Goal: Information Seeking & Learning: Understand process/instructions

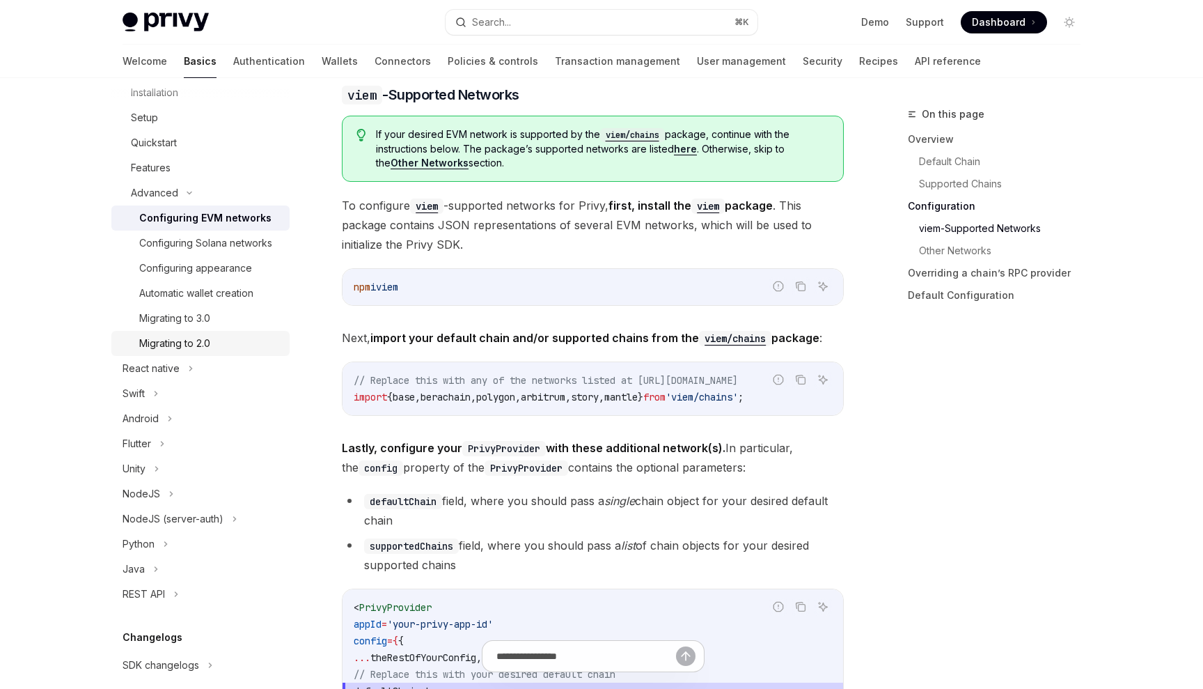
scroll to position [368, 0]
click at [610, 26] on button "Search... ⌘ K" at bounding box center [602, 22] width 312 height 25
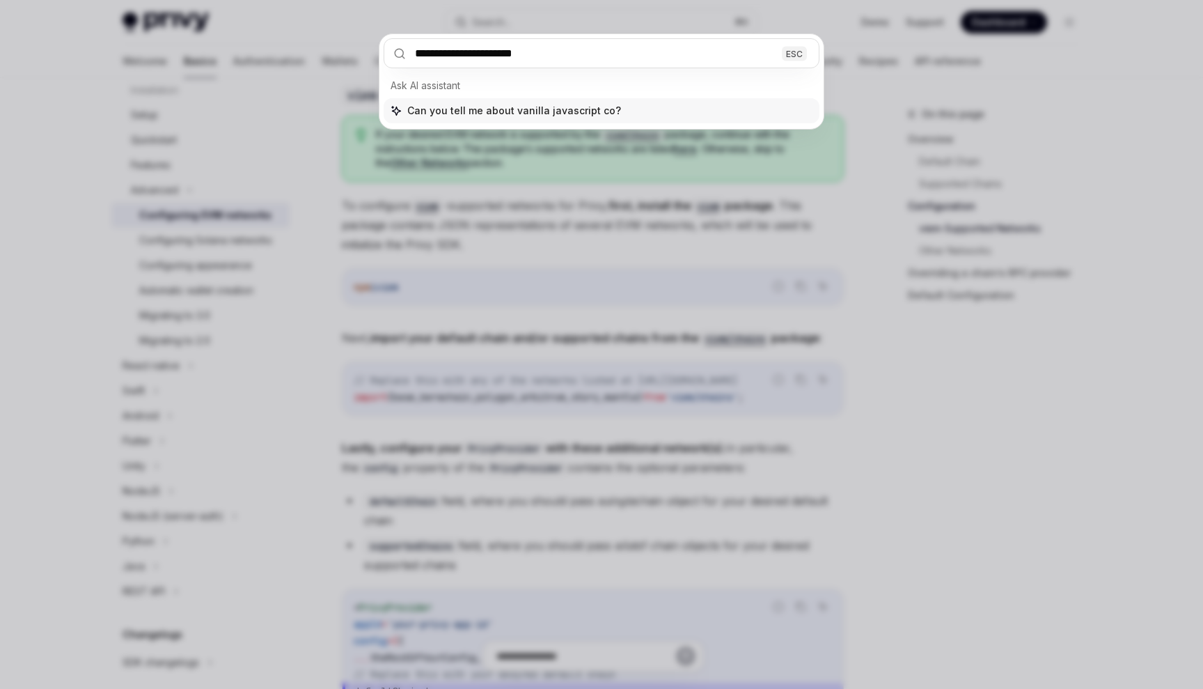
type input "**********"
type textarea "*"
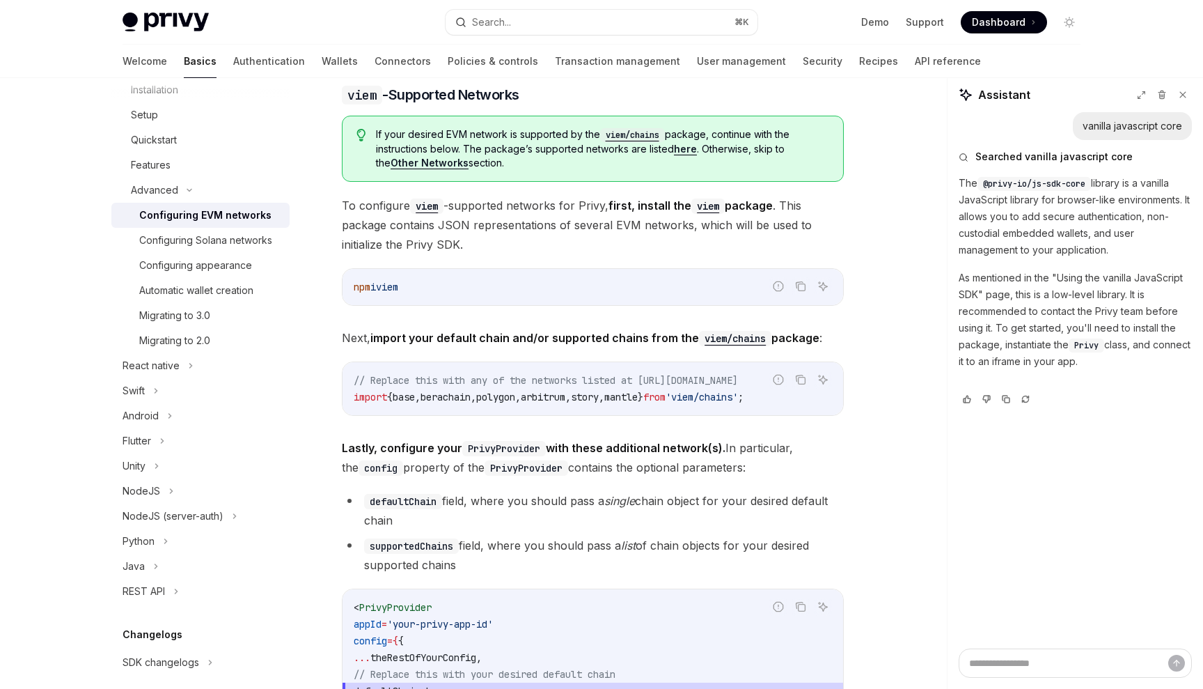
type textarea "*"
drag, startPoint x: 1036, startPoint y: 185, endPoint x: 1092, endPoint y: 184, distance: 56.4
click at [1091, 184] on code "@privy-io/js-sdk-core" at bounding box center [1035, 184] width 114 height 14
copy span "js-sdk-core"
click at [714, 24] on button "Search... ⌘ K" at bounding box center [602, 22] width 312 height 25
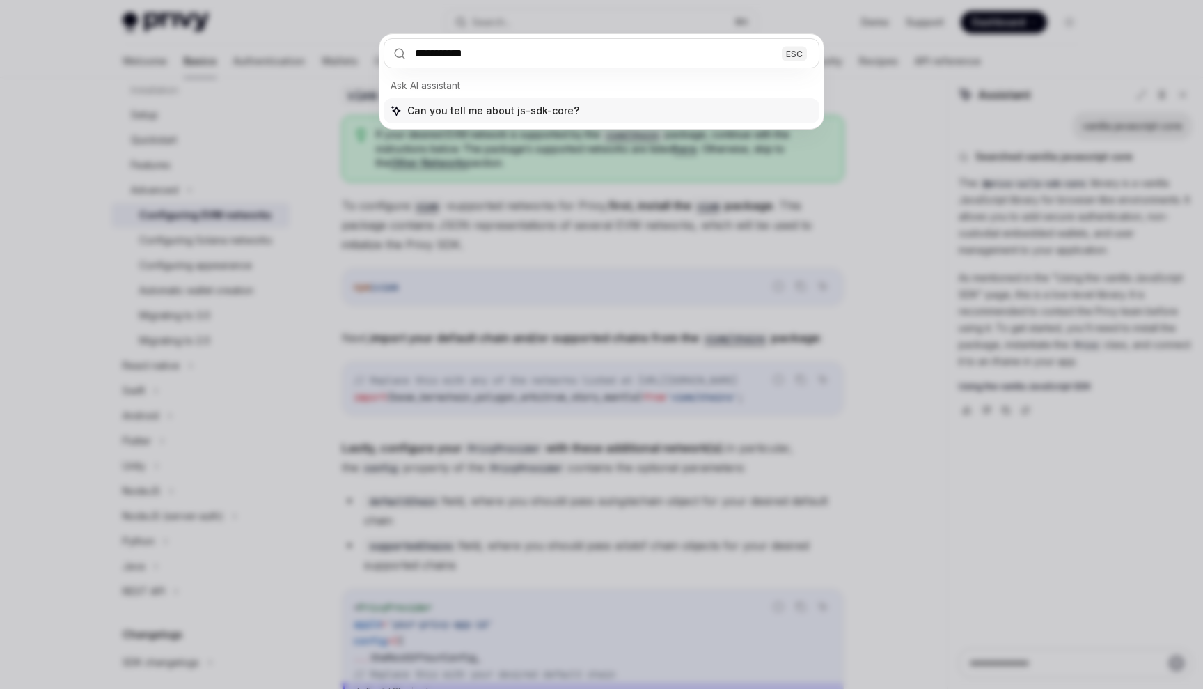
click at [615, 56] on input "**********" at bounding box center [602, 53] width 436 height 30
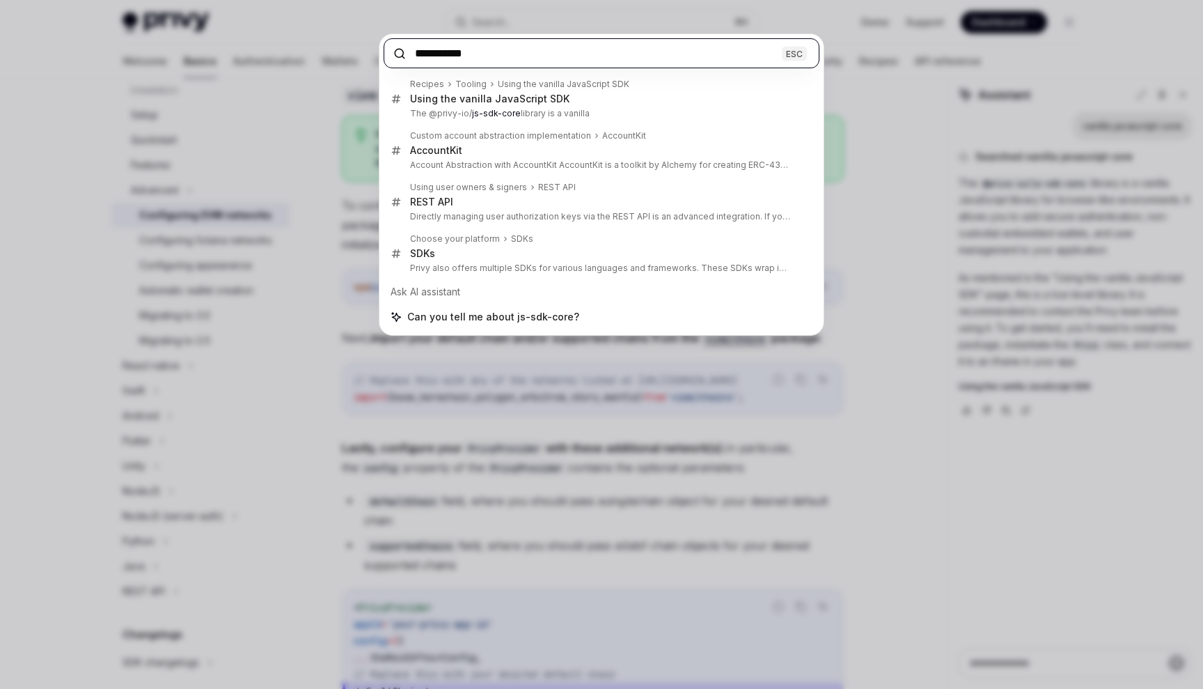
type input "**********"
click at [311, 272] on div "**********" at bounding box center [601, 344] width 1203 height 689
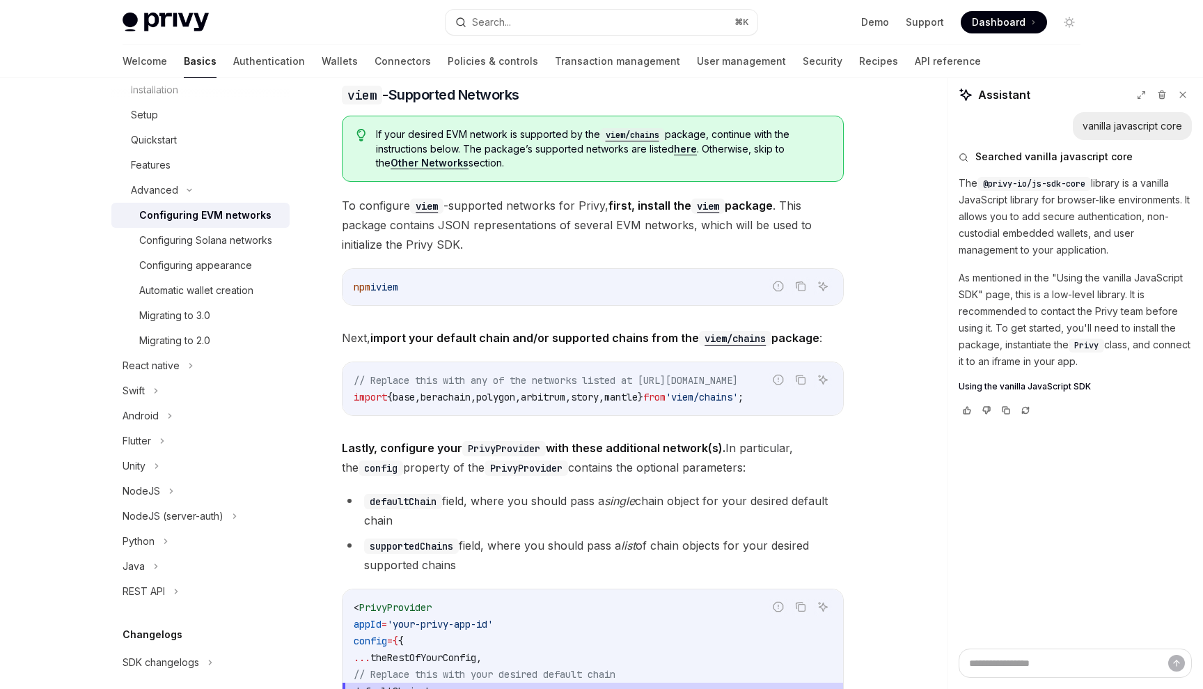
click at [311, 272] on div "Get started About Privy Create an account Choose your platform Configuring Priv…" at bounding box center [211, 383] width 201 height 611
click at [176, 148] on link "Quickstart" at bounding box center [200, 139] width 178 height 25
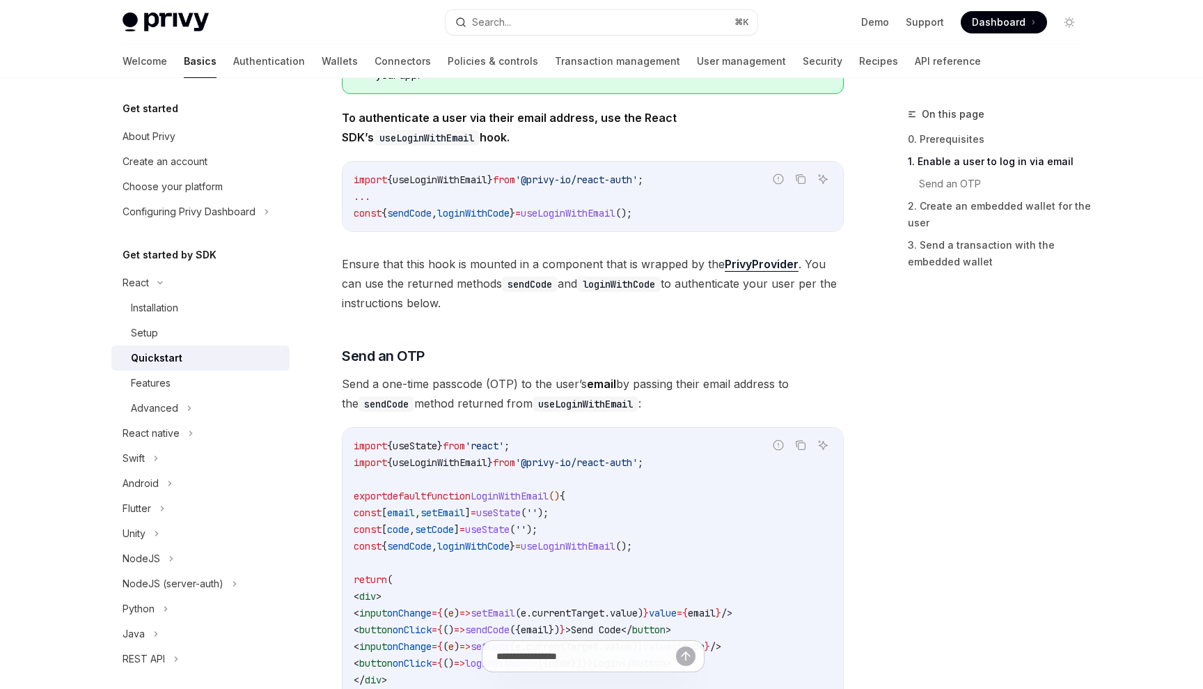
scroll to position [338, 0]
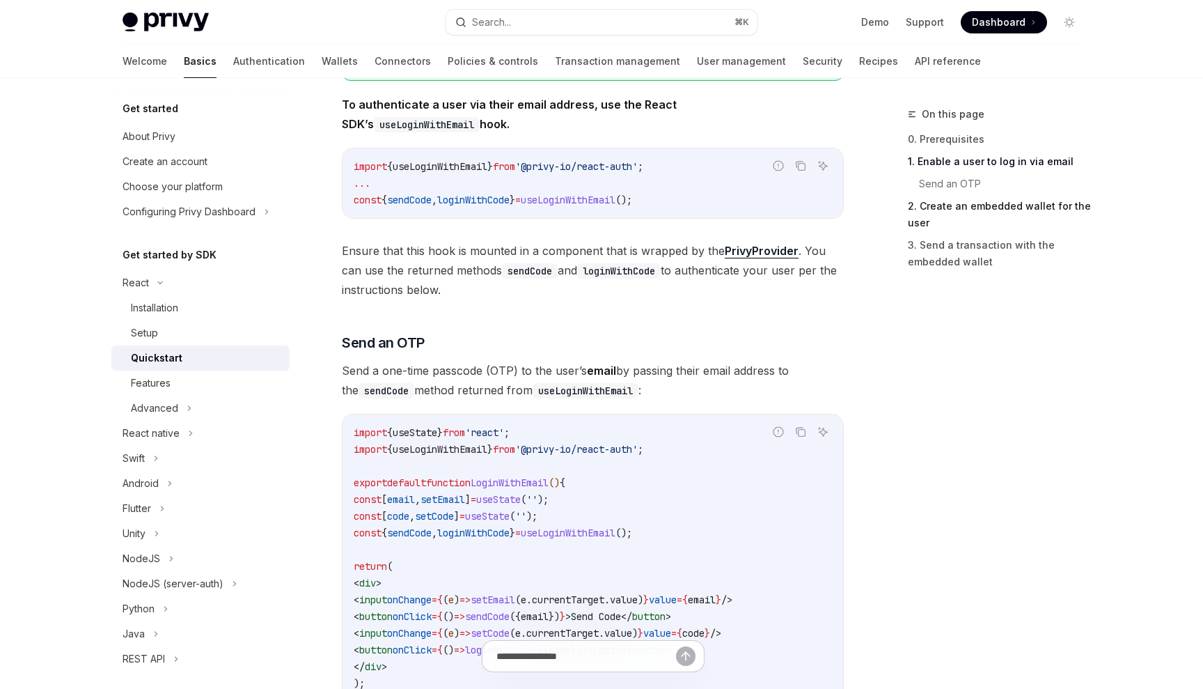
click at [932, 214] on link "2. Create an embedded wallet for the user" at bounding box center [1000, 214] width 184 height 39
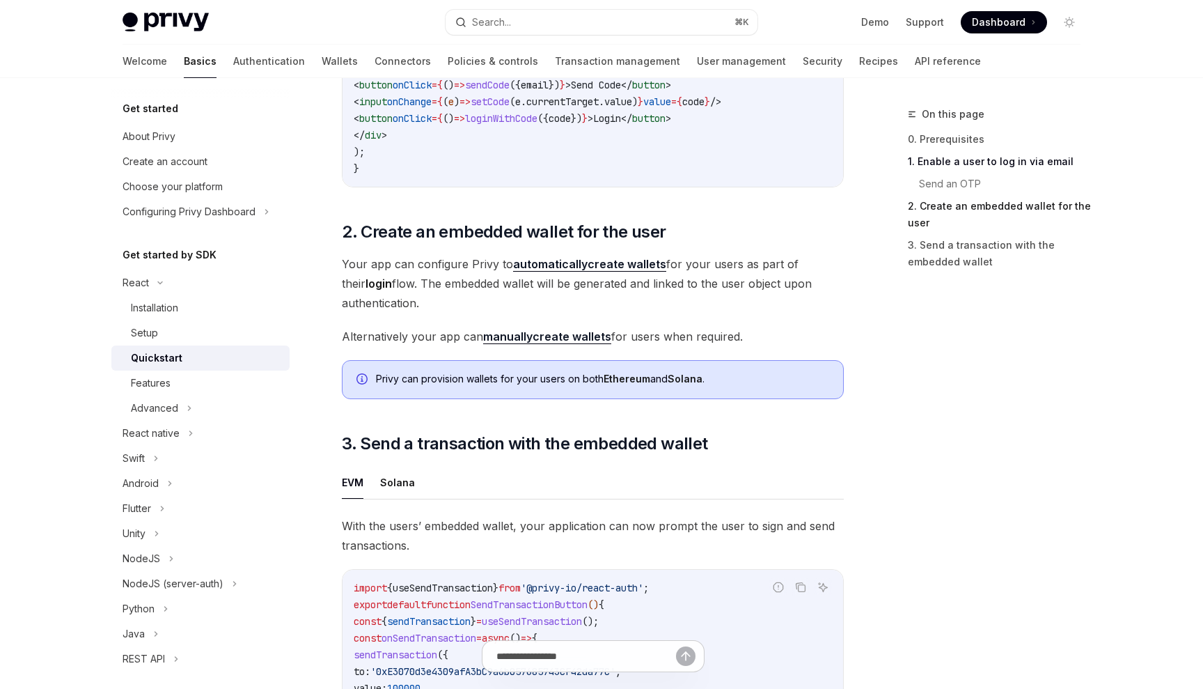
scroll to position [990, 0]
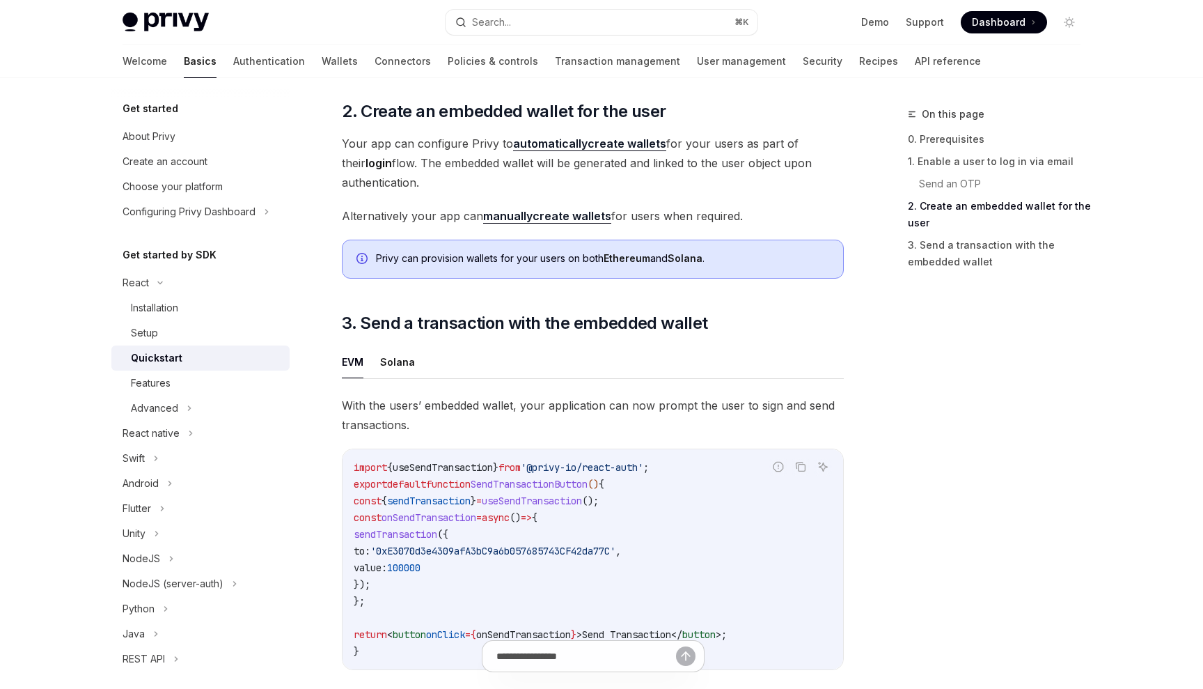
click at [625, 148] on link "automatically create wallets" at bounding box center [589, 143] width 153 height 15
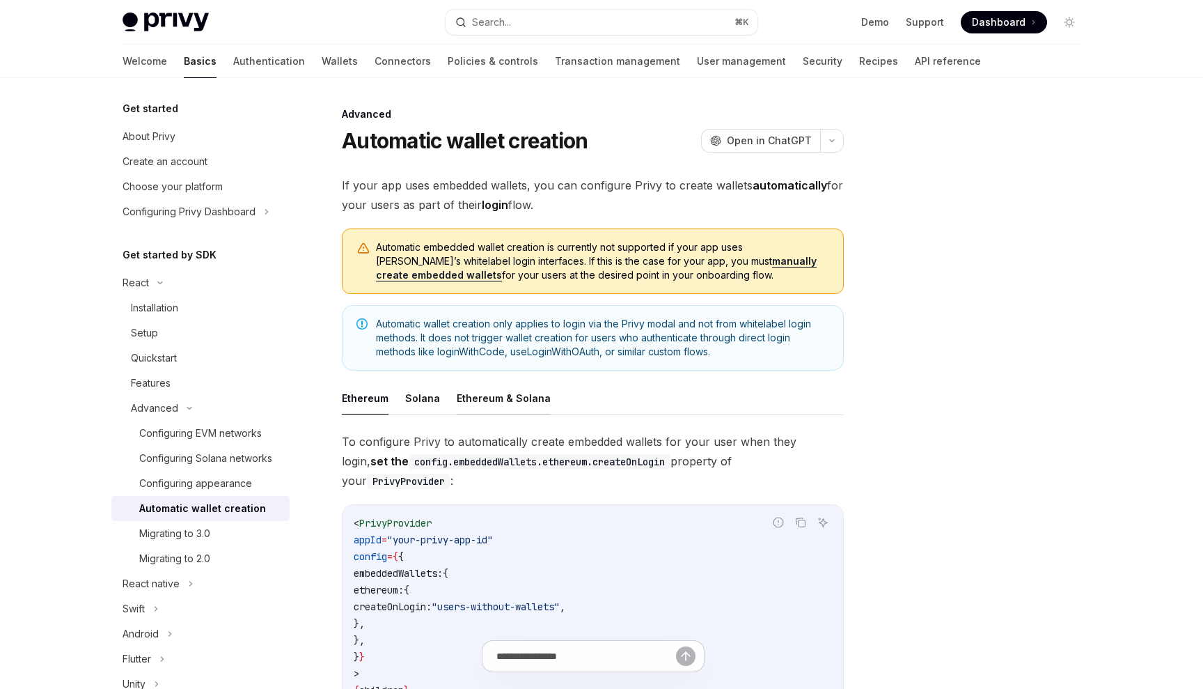
click at [516, 405] on button "Ethereum & Solana" at bounding box center [504, 398] width 94 height 33
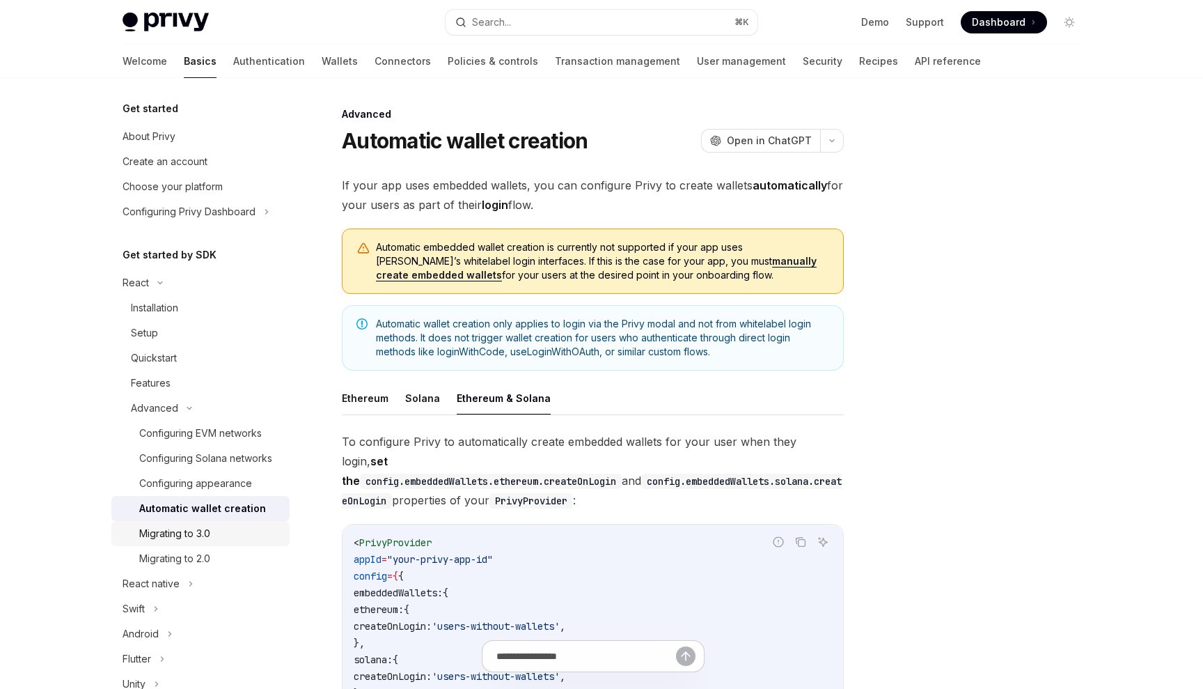
click at [204, 528] on div "Migrating to 3.0" at bounding box center [174, 533] width 71 height 17
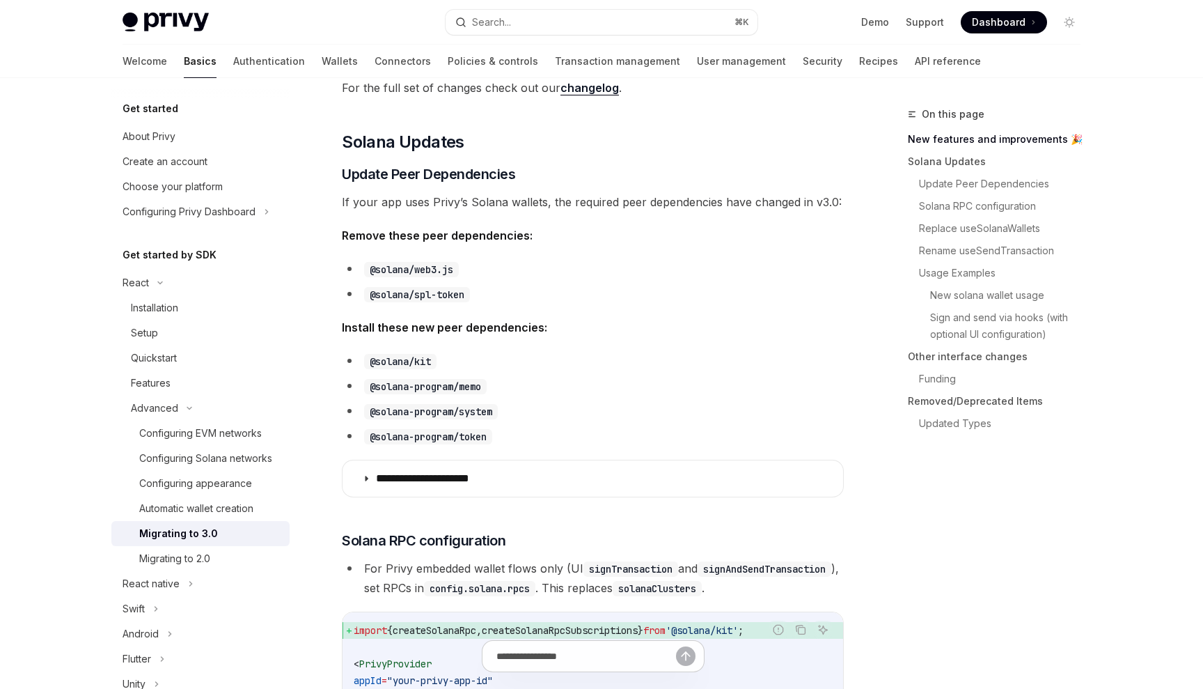
scroll to position [354, 0]
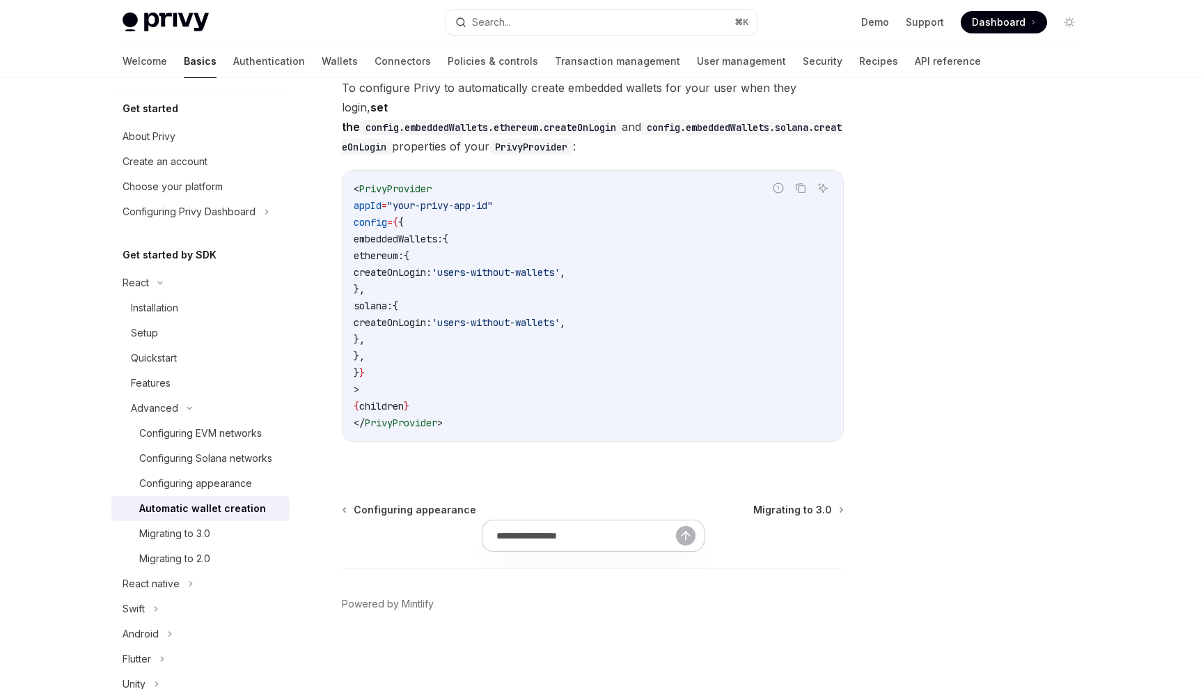
type textarea "*"
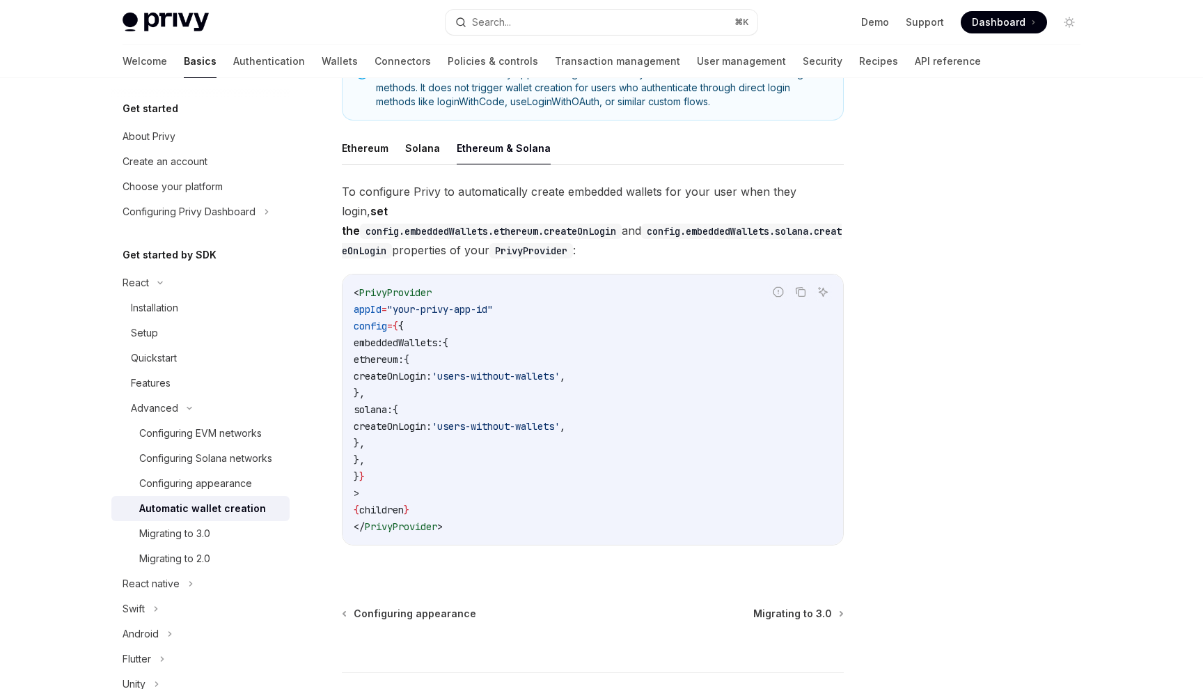
scroll to position [232, 0]
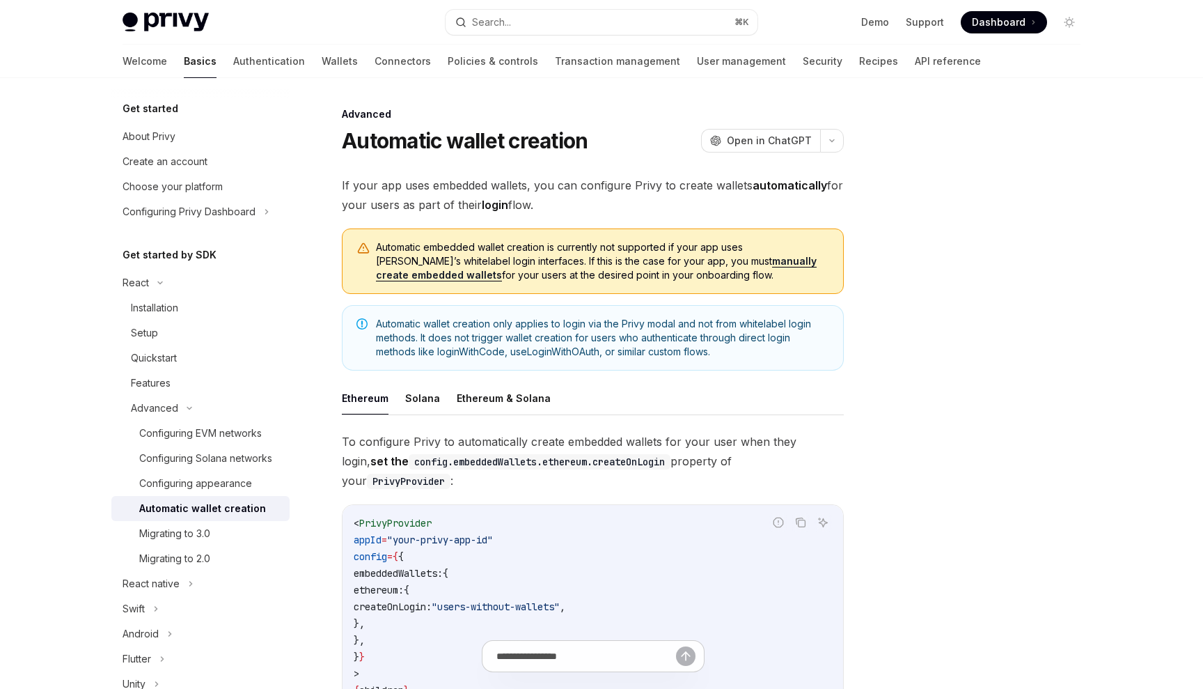
click at [719, 262] on link "manually create embedded wallets" at bounding box center [596, 268] width 441 height 26
type textarea "*"
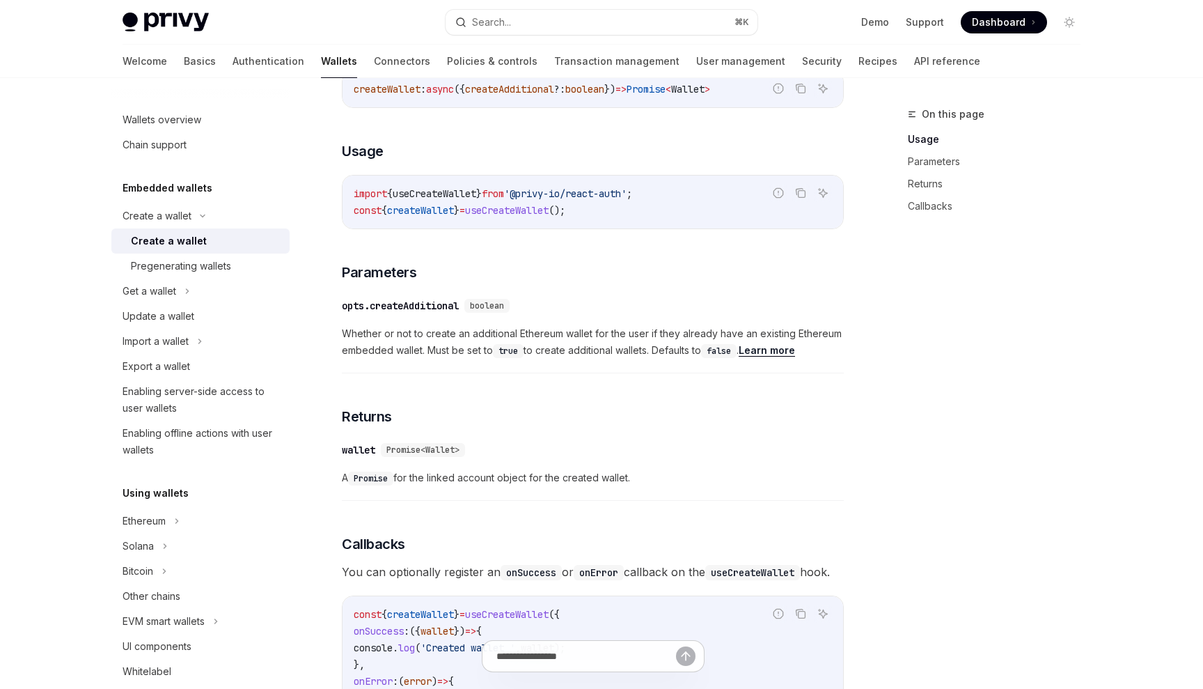
scroll to position [527, 0]
